Goal: Task Accomplishment & Management: Manage account settings

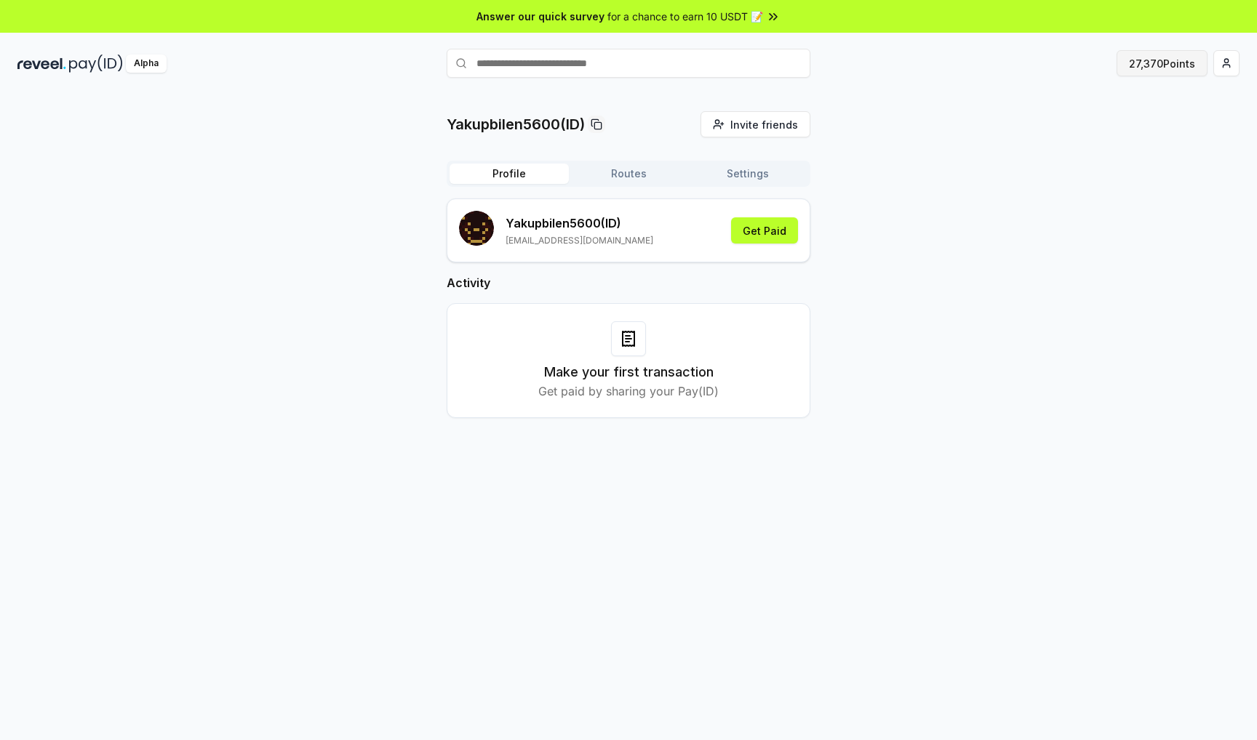
click at [1120, 65] on button "27,370 Points" at bounding box center [1161, 63] width 91 height 26
